Goal: Task Accomplishment & Management: Manage account settings

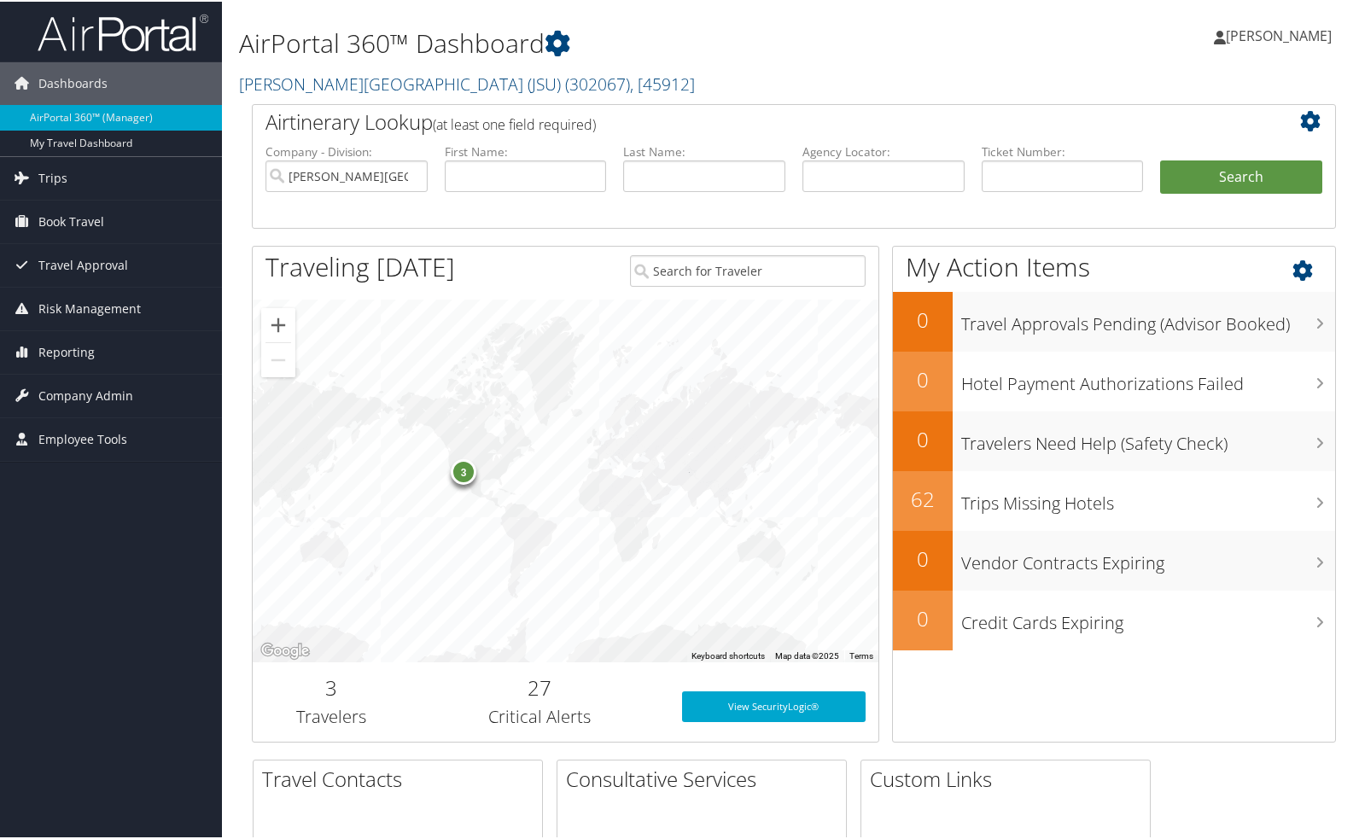
click at [1235, 739] on div "My Action Items 0 Travel Approvals Pending (Advisor Booked) 0 Hotel Payment Aut…" at bounding box center [1114, 492] width 444 height 497
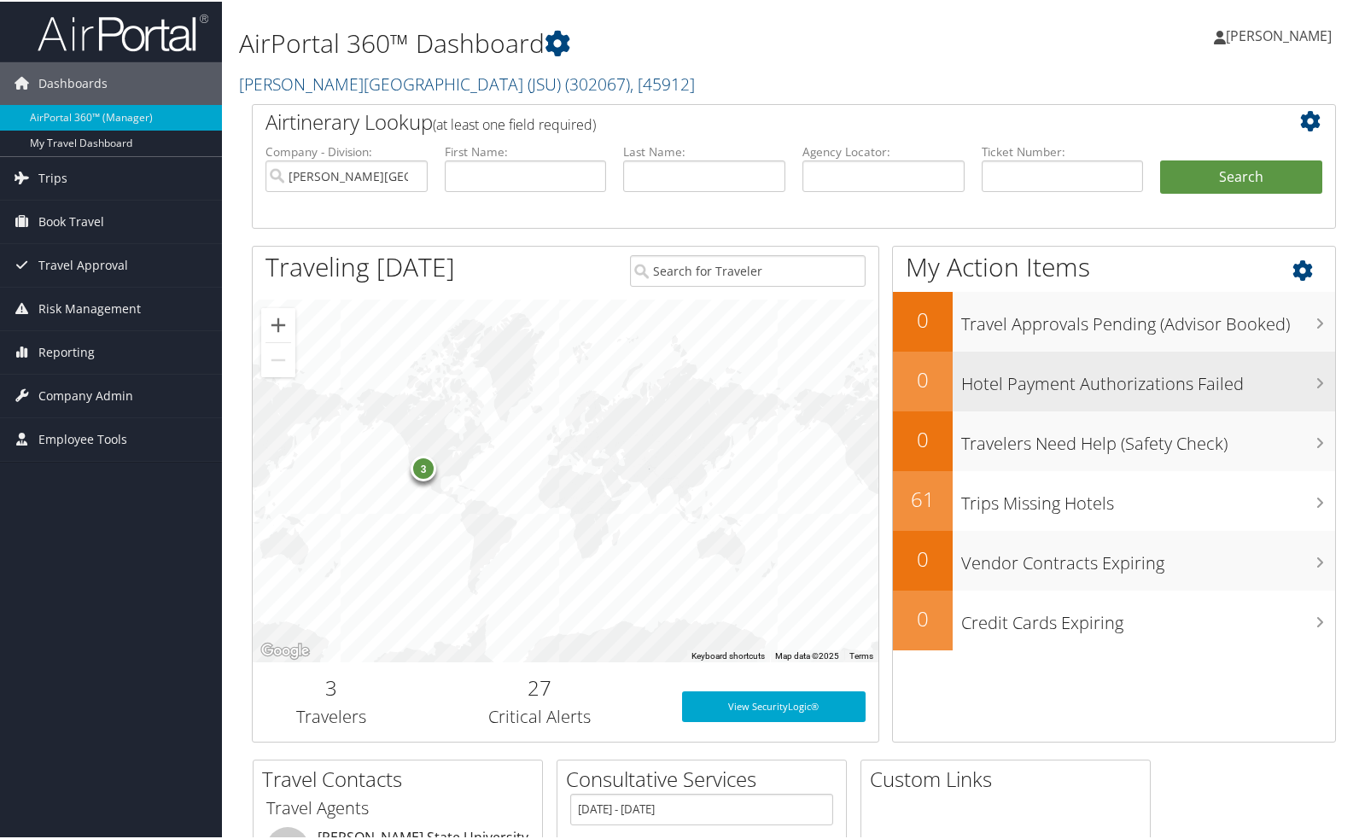
drag, startPoint x: 488, startPoint y: 481, endPoint x: 901, endPoint y: 409, distance: 418.6
click at [898, 471] on div "Airtinerary Lookup (at least one field required) Company - Division: [PERSON_NA…" at bounding box center [794, 430] width 1110 height 656
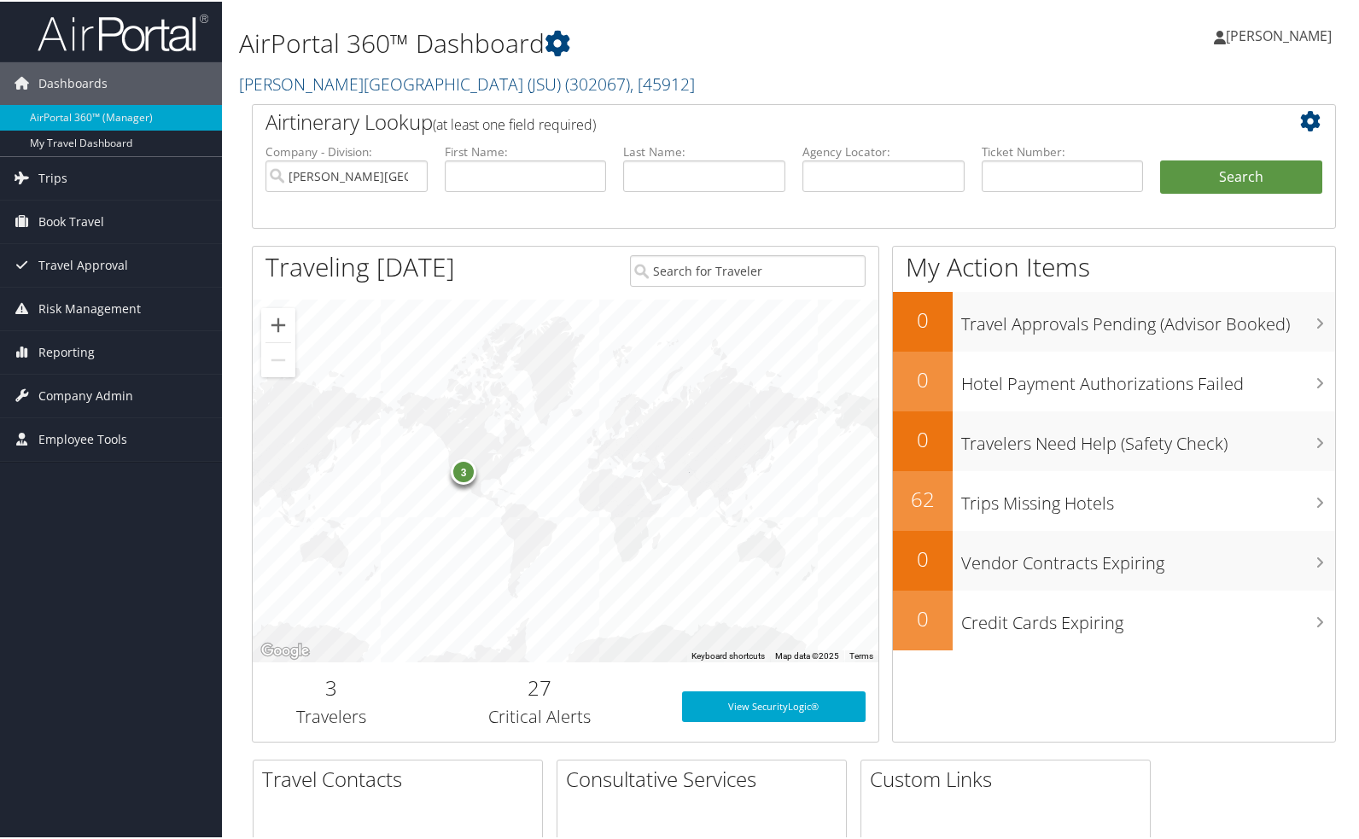
click at [986, 25] on div "Yolanda Howard Yolanda Howard My Settings Travel Agency Contacts View Travel Pr…" at bounding box center [1138, 42] width 455 height 66
